Goal: Transaction & Acquisition: Purchase product/service

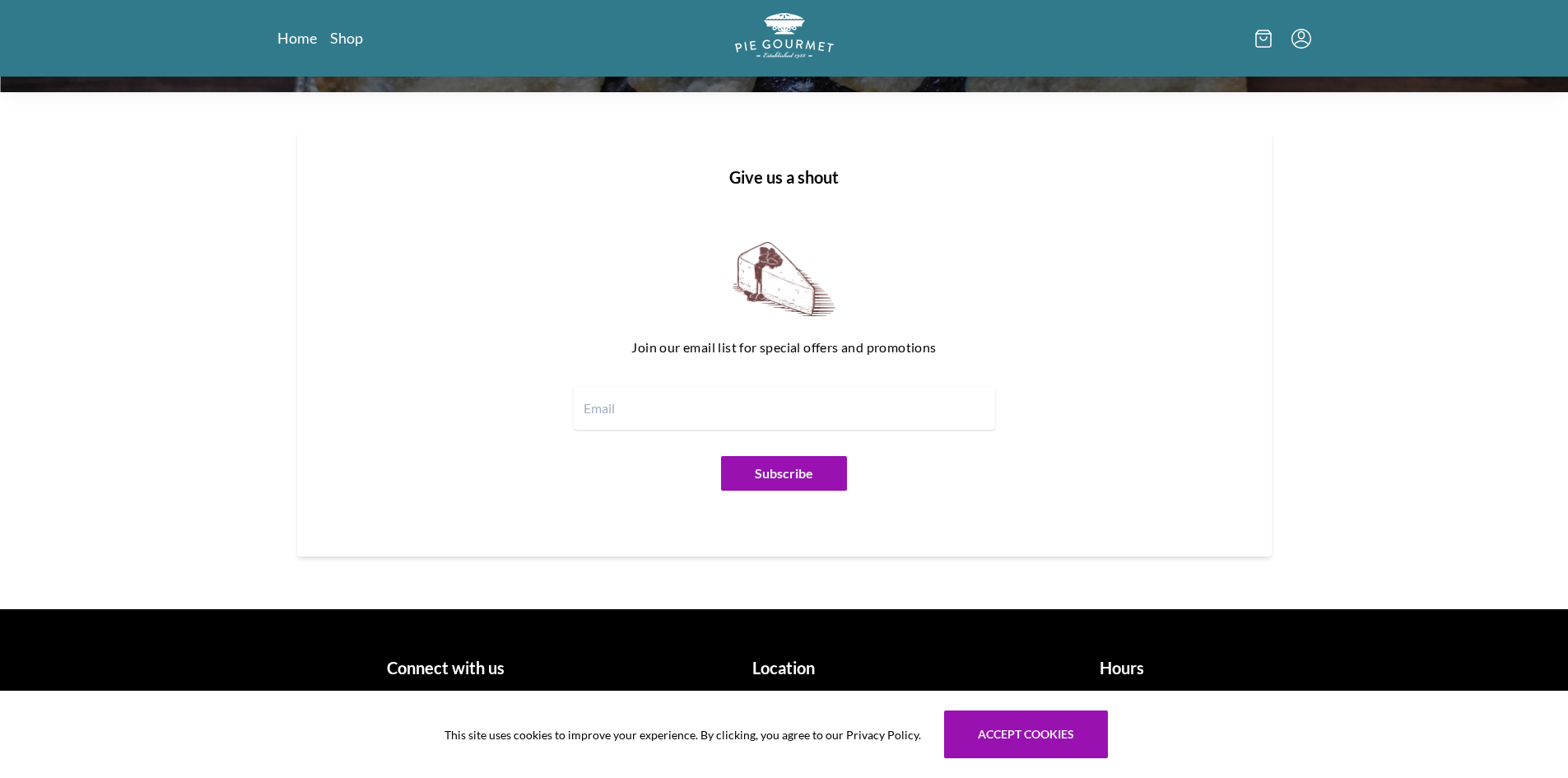
scroll to position [1573, 0]
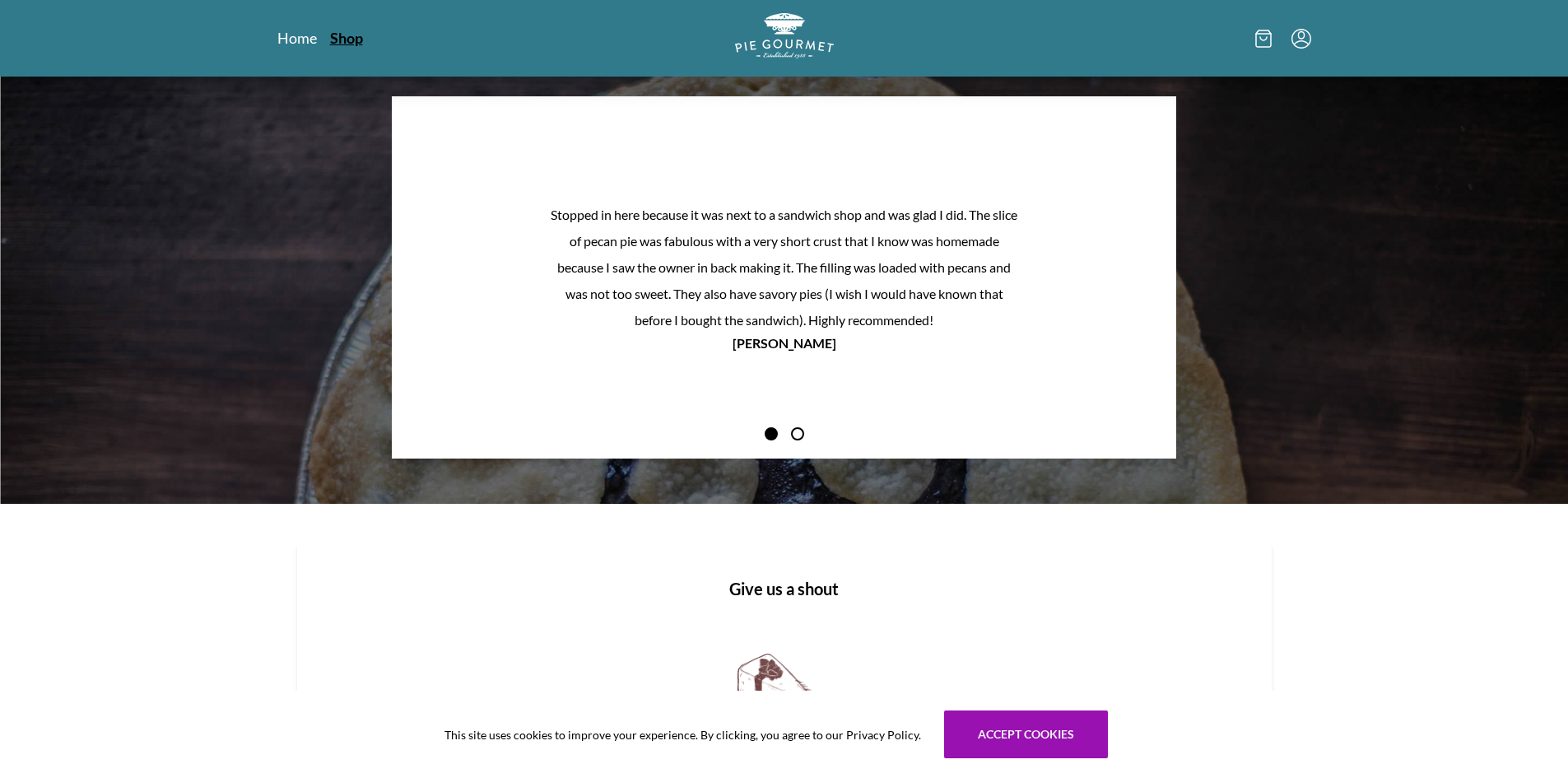
click at [356, 42] on link "Shop" at bounding box center [346, 37] width 33 height 20
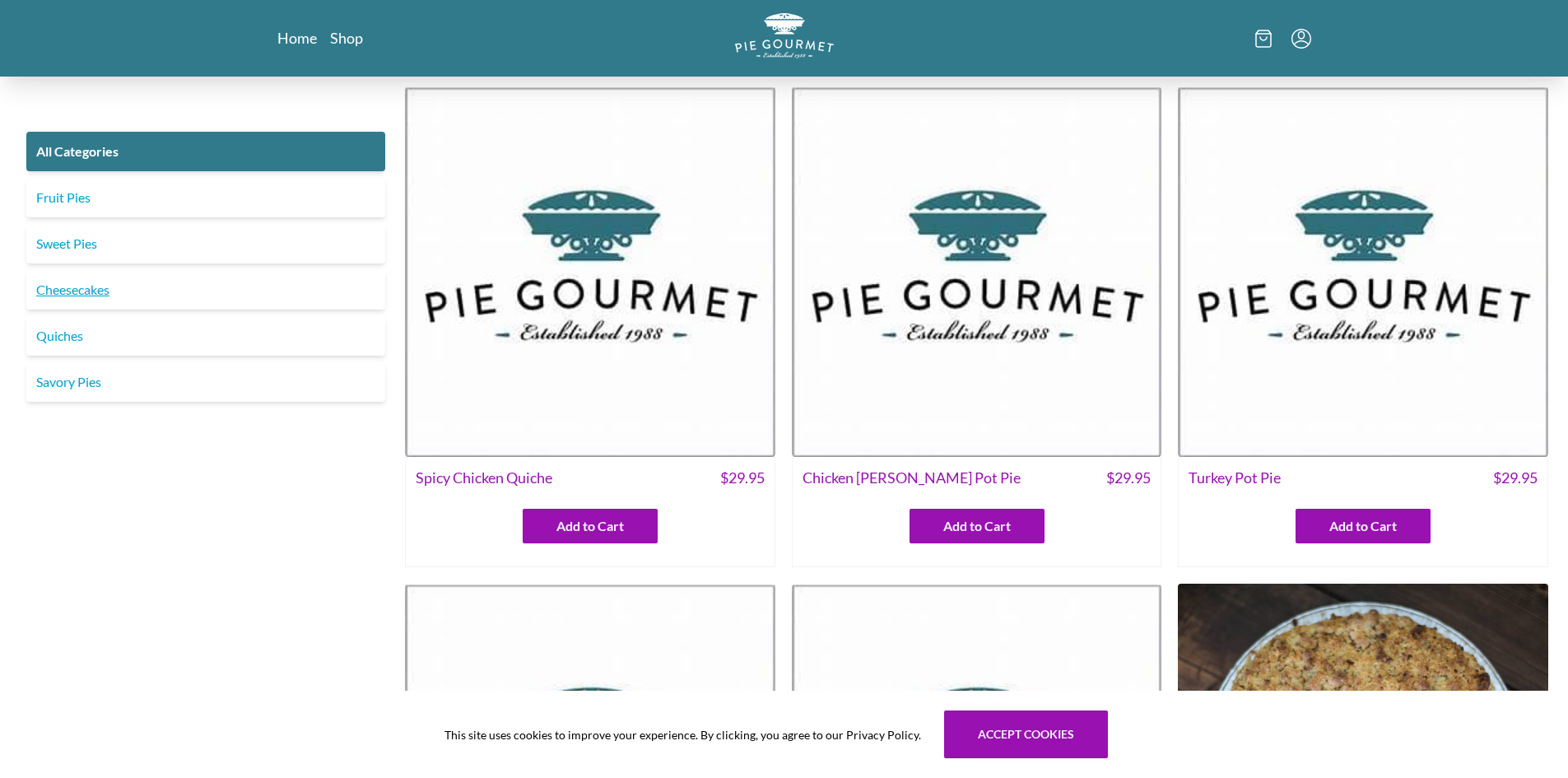
click at [110, 292] on link "Cheesecakes" at bounding box center [206, 290] width 359 height 40
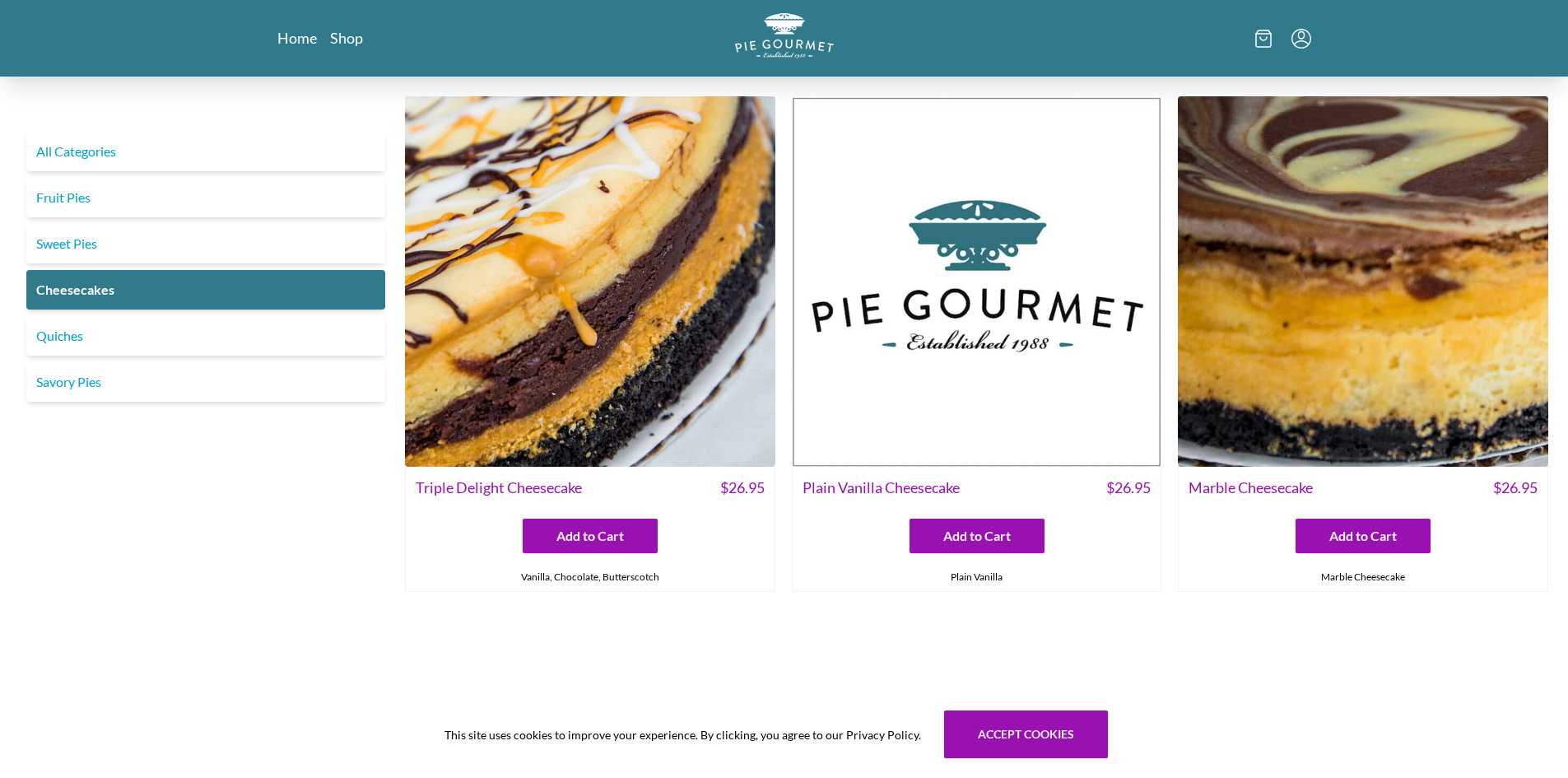
click at [597, 373] on img at bounding box center [590, 281] width 370 height 370
click at [1361, 309] on img at bounding box center [1363, 281] width 370 height 370
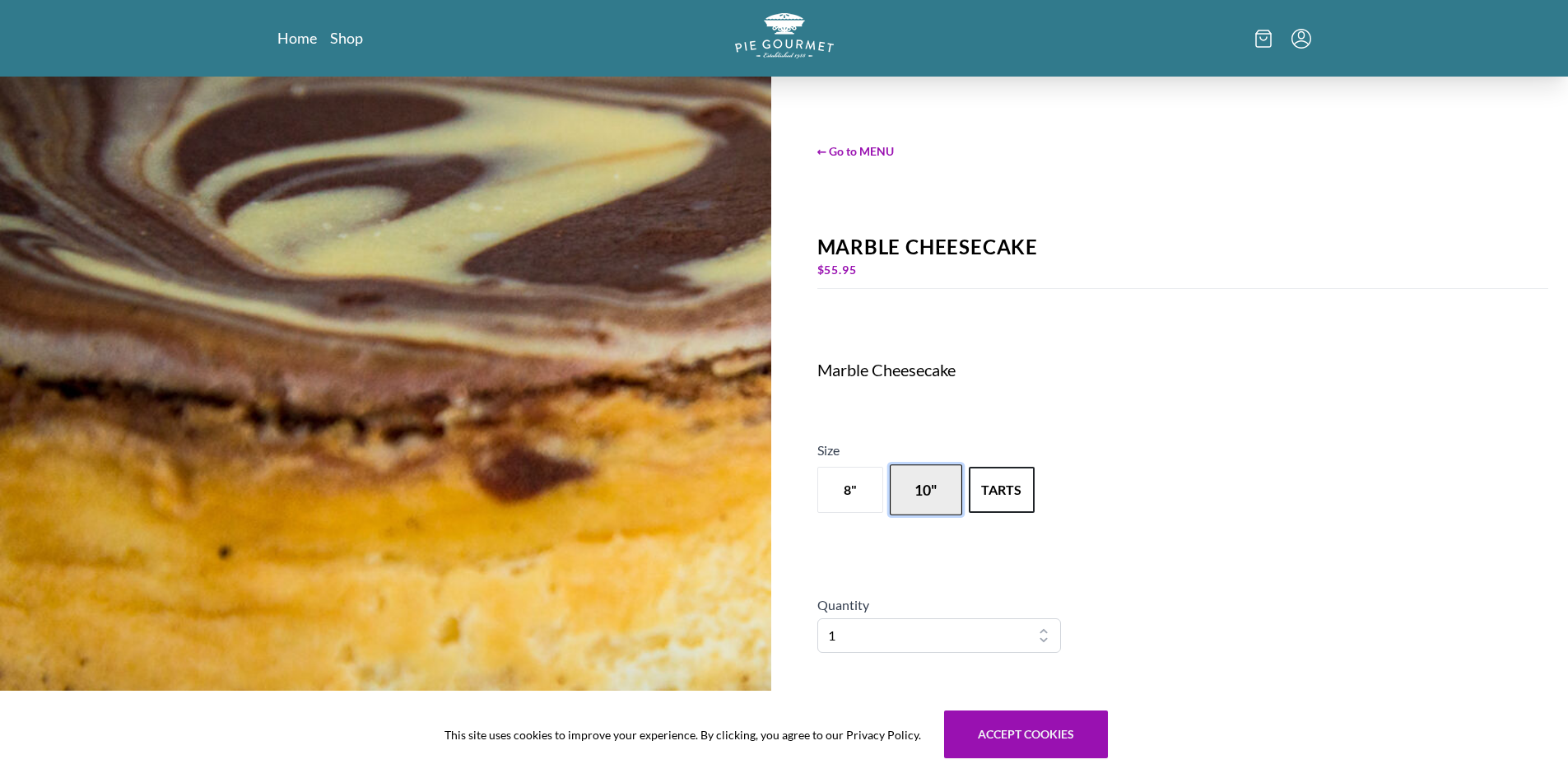
click at [949, 499] on button "10"" at bounding box center [926, 490] width 73 height 51
click at [868, 499] on button "8"" at bounding box center [850, 490] width 73 height 51
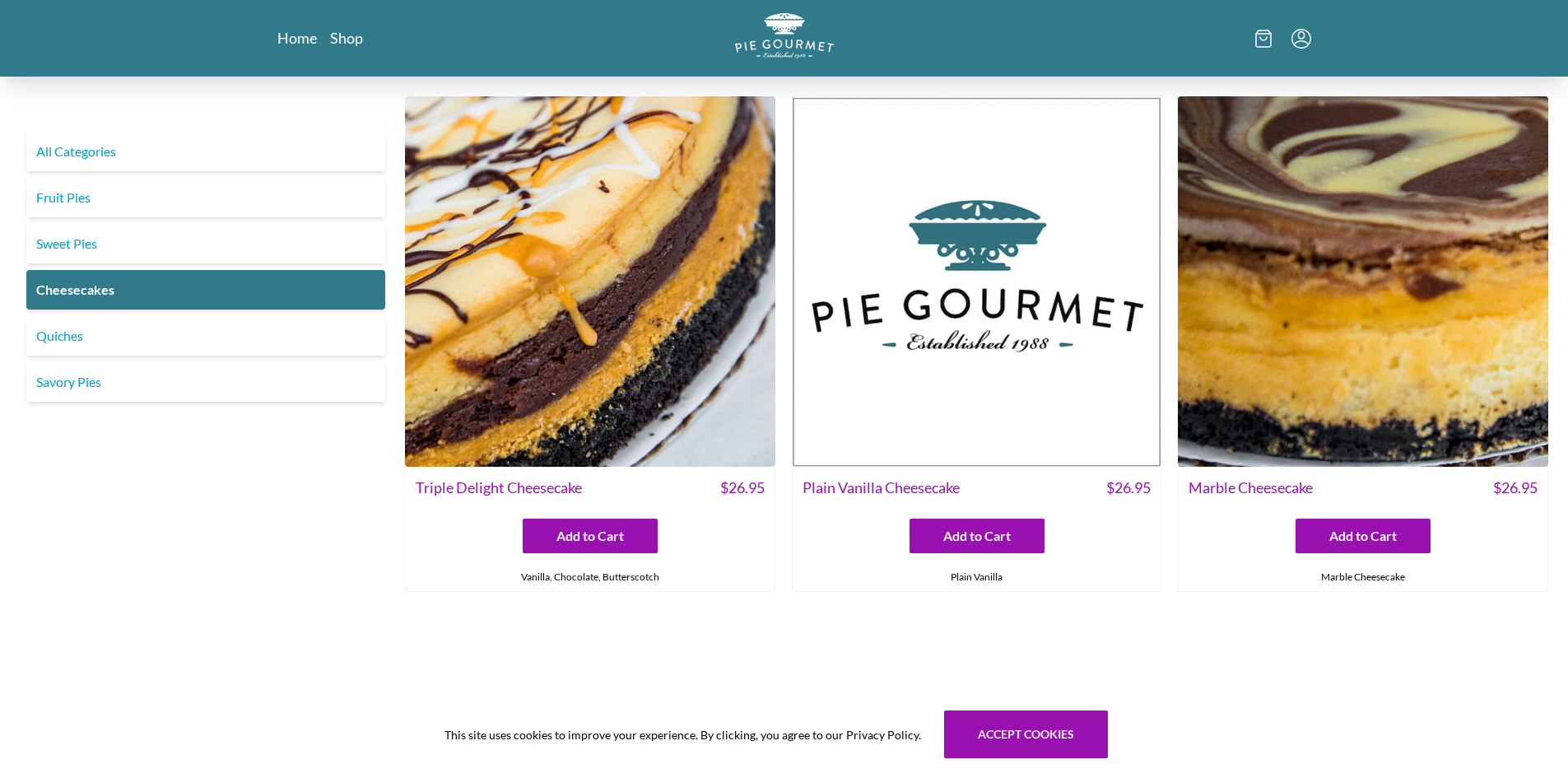
click at [543, 309] on img at bounding box center [590, 281] width 370 height 370
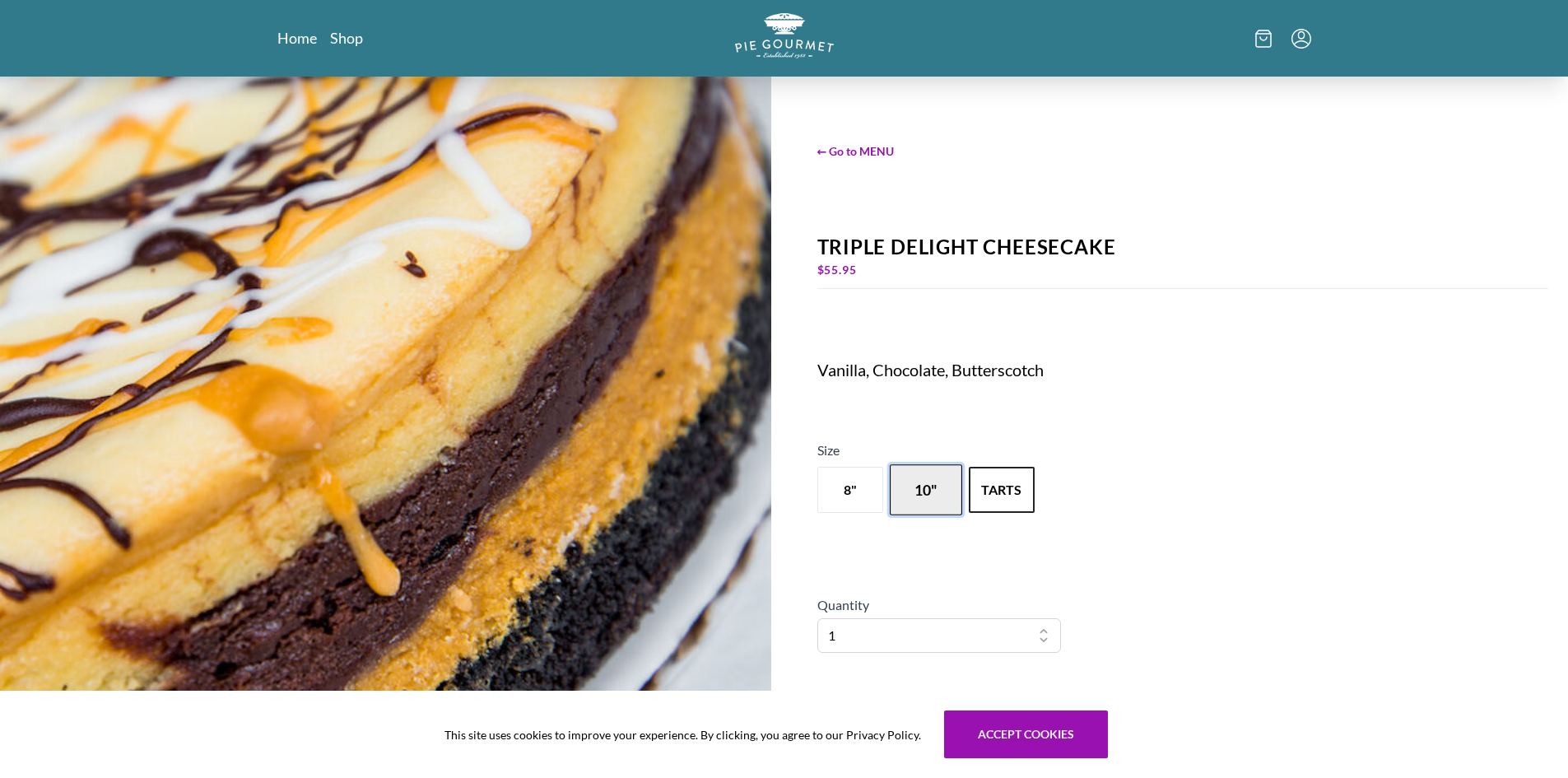
click at [937, 484] on button "10"" at bounding box center [926, 490] width 73 height 51
click at [863, 490] on button "8"" at bounding box center [850, 490] width 73 height 51
